Goal: Task Accomplishment & Management: Use online tool/utility

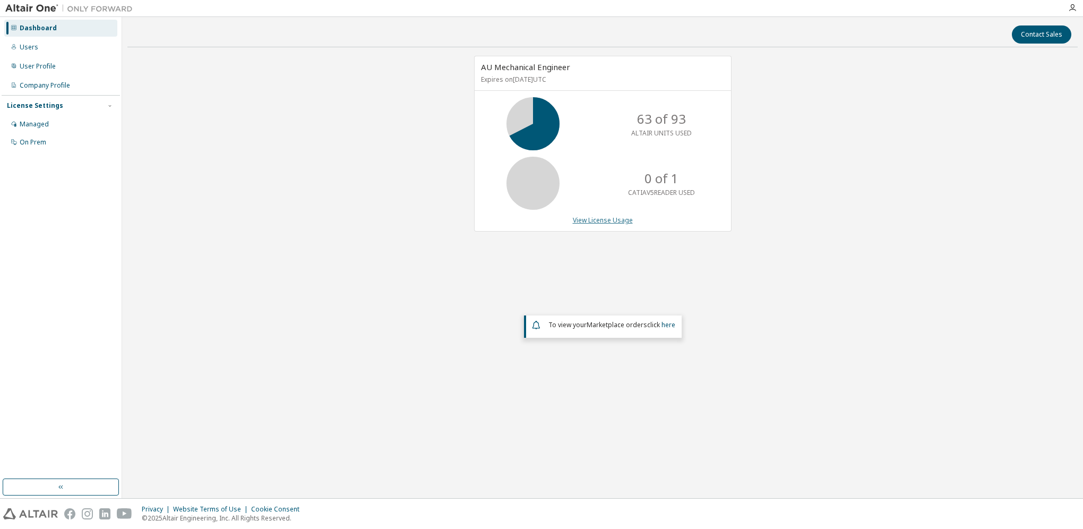
click at [613, 221] on link "View License Usage" at bounding box center [603, 220] width 60 height 9
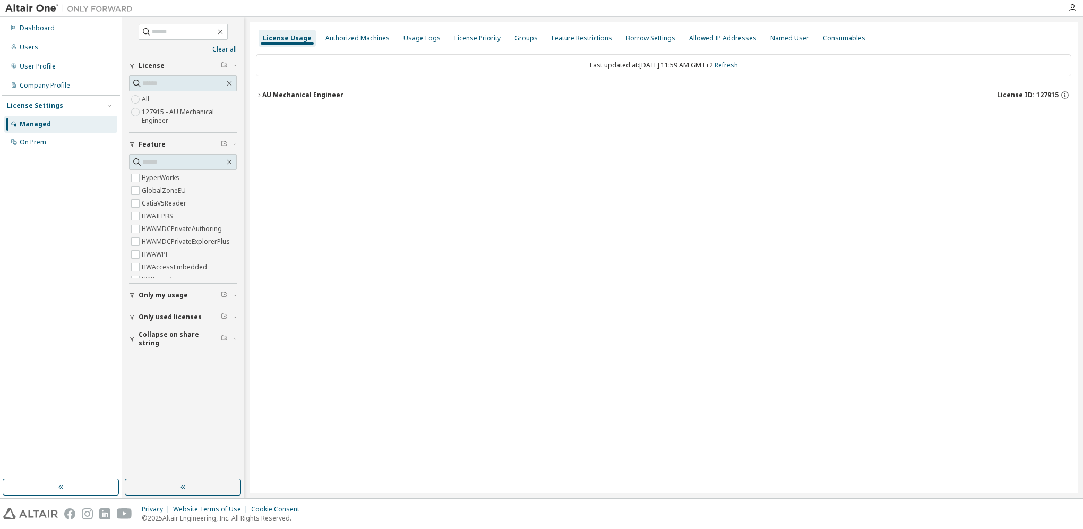
click at [130, 317] on icon "button" at bounding box center [132, 317] width 6 height 6
click at [132, 309] on icon "button" at bounding box center [132, 309] width 4 height 5
click at [261, 95] on icon "button" at bounding box center [259, 95] width 6 height 6
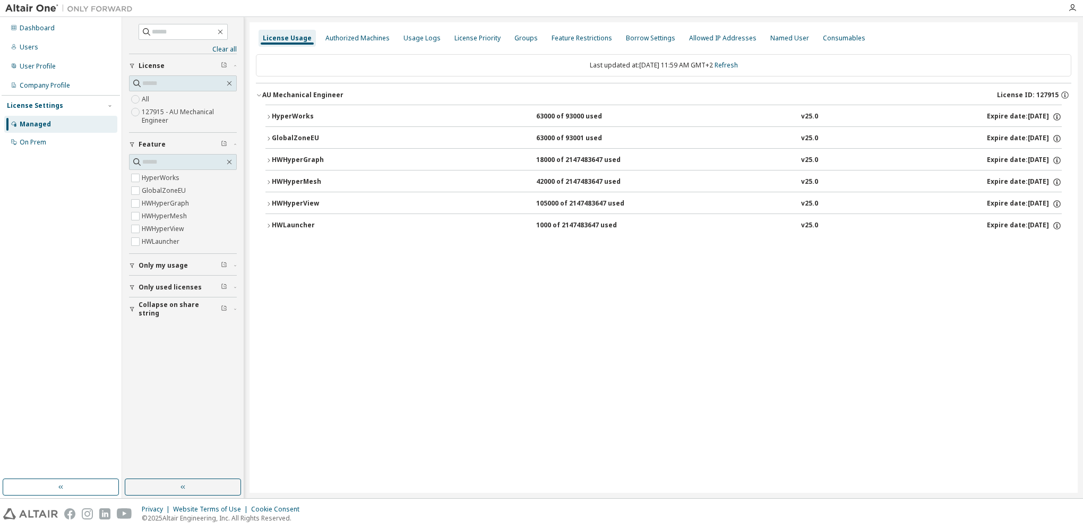
click at [268, 116] on icon "button" at bounding box center [269, 117] width 6 height 6
